Goal: Navigation & Orientation: Find specific page/section

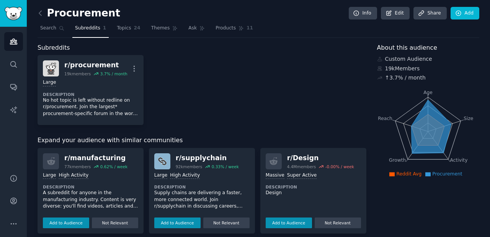
click at [181, 12] on div "Procurement Info Edit Share Add" at bounding box center [257, 15] width 441 height 16
click at [114, 24] on link "Topics 24" at bounding box center [128, 30] width 29 height 16
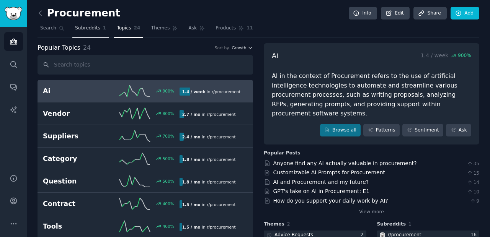
click at [94, 30] on span "Subreddits" at bounding box center [87, 28] width 25 height 7
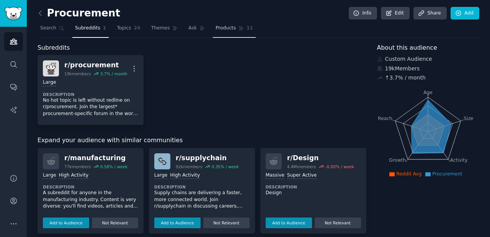
click at [223, 30] on span "Products" at bounding box center [225, 28] width 20 height 7
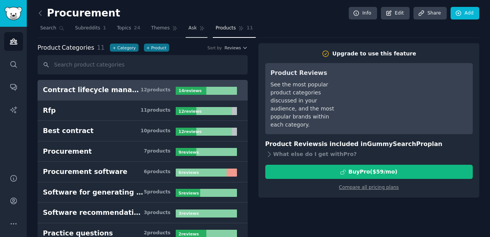
click at [196, 33] on link "Ask" at bounding box center [196, 30] width 22 height 16
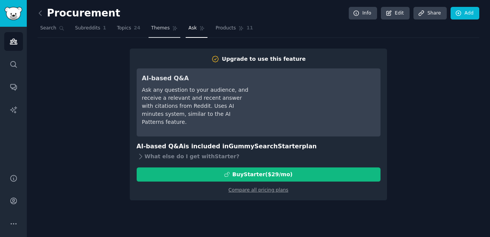
click at [155, 30] on span "Themes" at bounding box center [160, 28] width 19 height 7
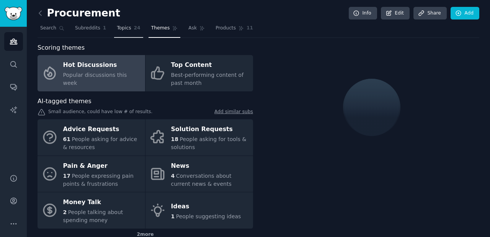
click at [128, 28] on span "Topics" at bounding box center [124, 28] width 14 height 7
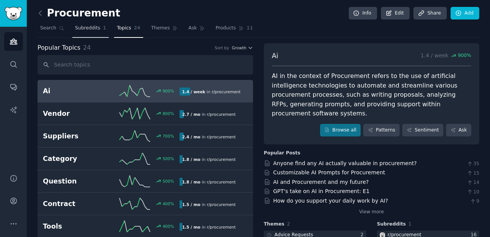
click at [95, 30] on span "Subreddits" at bounding box center [87, 28] width 25 height 7
